Goal: Communication & Community: Participate in discussion

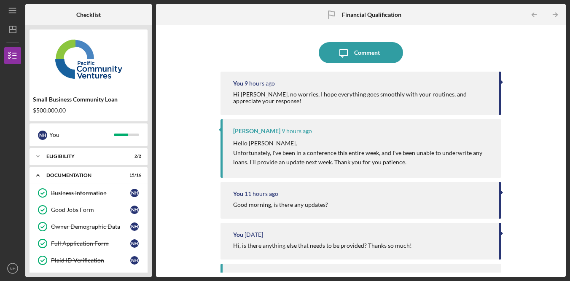
scroll to position [266, 0]
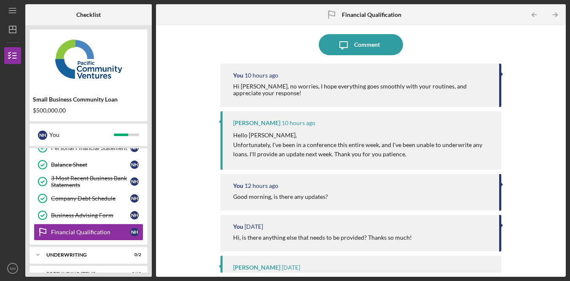
scroll to position [20, 0]
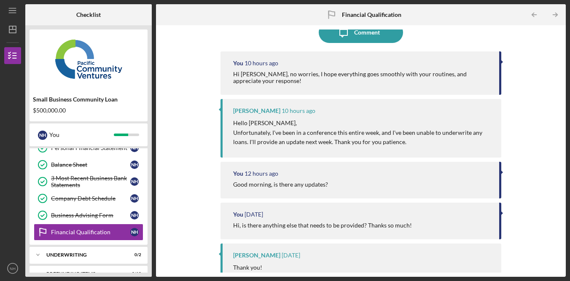
click at [514, 93] on div "Icon/Message Comment You 10 hours ago Hi [PERSON_NAME], no worries, I hope ever…" at bounding box center [360, 151] width 401 height 243
click at [554, 102] on div "Icon/Message Comment You 10 hours ago Hi [PERSON_NAME], no worries, I hope ever…" at bounding box center [360, 151] width 401 height 243
click at [545, 108] on div "Icon/Message Comment You 10 hours ago Hi [PERSON_NAME], no worries, I hope ever…" at bounding box center [360, 151] width 401 height 243
click at [544, 108] on div "Icon/Message Comment You 10 hours ago Hi [PERSON_NAME], no worries, I hope ever…" at bounding box center [360, 151] width 401 height 243
click at [535, 113] on div "Icon/Message Comment You 10 hours ago Hi [PERSON_NAME], no worries, I hope ever…" at bounding box center [360, 151] width 401 height 243
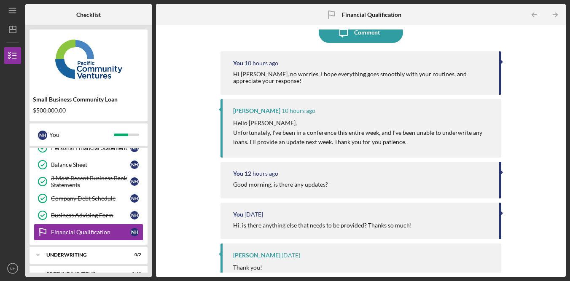
click at [552, 97] on div "Icon/Message Comment You 10 hours ago Hi [PERSON_NAME], no worries, I hope ever…" at bounding box center [360, 151] width 401 height 243
click at [535, 97] on div "Icon/Message Comment You 10 hours ago Hi [PERSON_NAME], no worries, I hope ever…" at bounding box center [360, 151] width 401 height 243
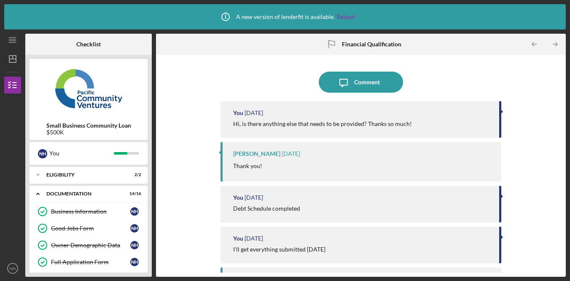
scroll to position [217, 0]
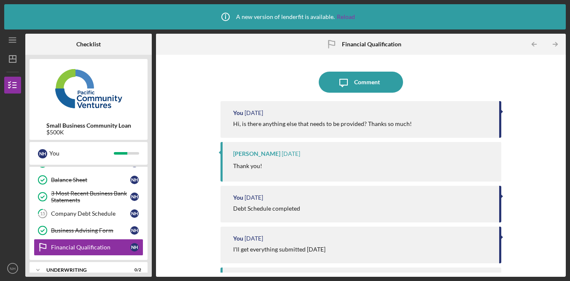
click at [523, 86] on div "Icon/Message Comment You [DATE] Hi, is there anything else that needs to be pro…" at bounding box center [360, 166] width 401 height 214
drag, startPoint x: 564, startPoint y: 154, endPoint x: 551, endPoint y: 173, distance: 23.4
click at [563, 154] on div "Icon/Message Comment You 1 day ago Hi, is there anything else that needs to be …" at bounding box center [361, 166] width 410 height 222
